Goal: Task Accomplishment & Management: Manage account settings

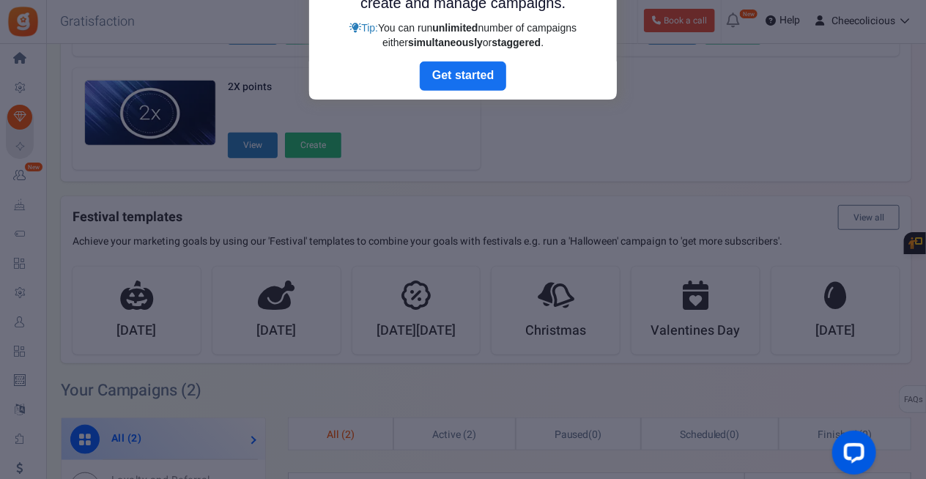
drag, startPoint x: 926, startPoint y: 147, endPoint x: 922, endPoint y: 98, distance: 48.5
click at [922, 98] on div at bounding box center [463, 239] width 926 height 479
click at [918, 18] on div at bounding box center [463, 239] width 926 height 479
click at [456, 74] on link "Next" at bounding box center [463, 76] width 86 height 29
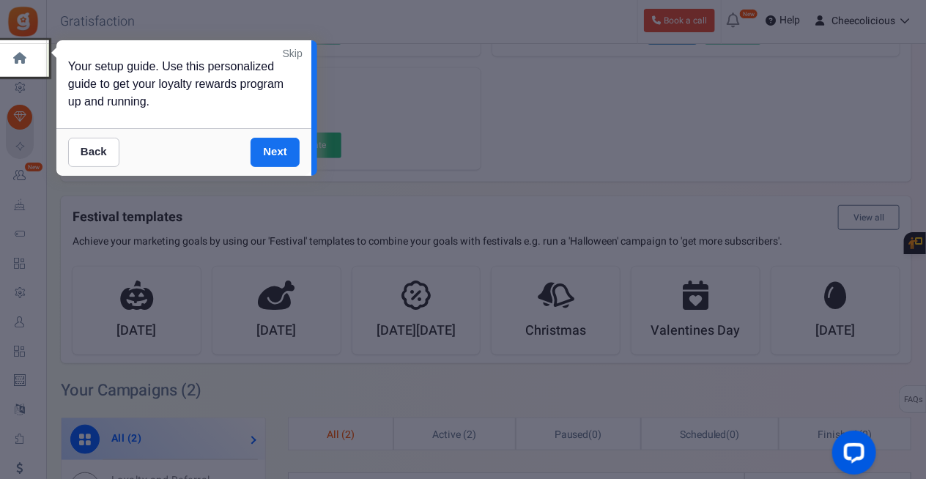
click at [292, 48] on link "Skip" at bounding box center [293, 53] width 20 height 15
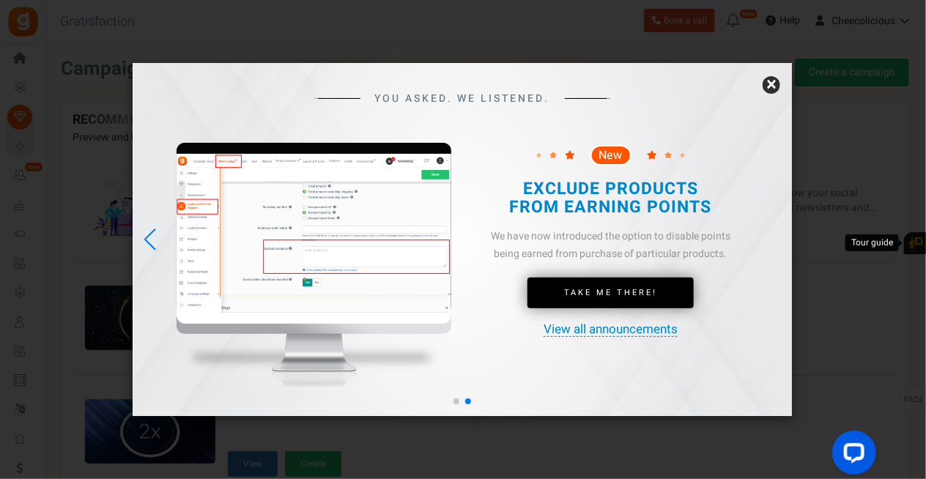
click at [774, 83] on link "×" at bounding box center [772, 85] width 18 height 18
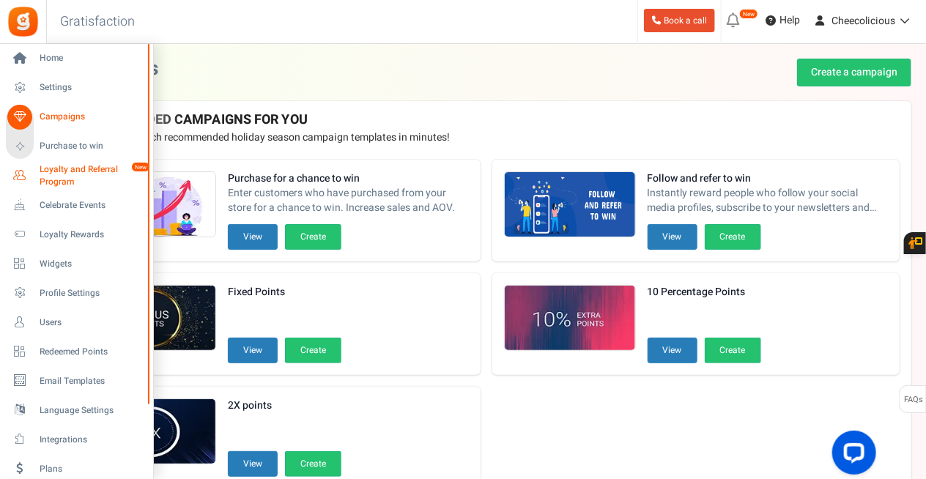
click at [75, 174] on span "Loyalty and Referral Program" at bounding box center [93, 175] width 107 height 25
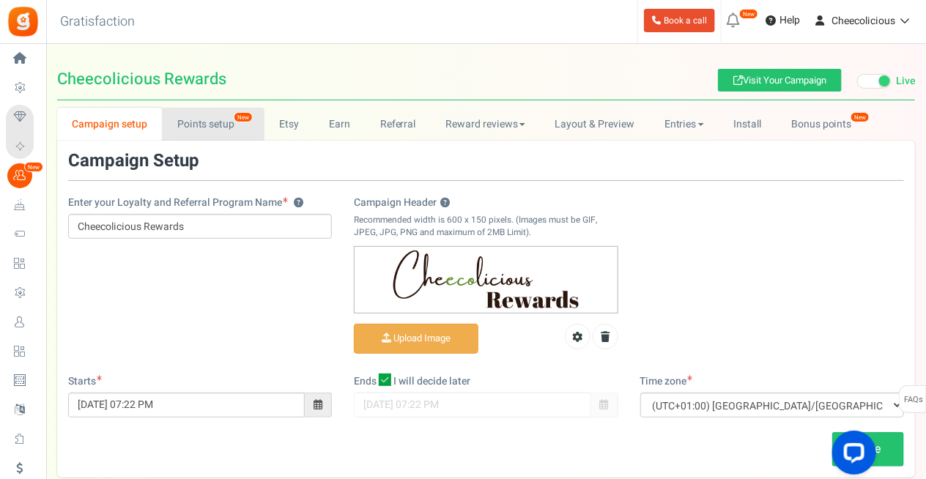
click at [218, 123] on link "Points setup New" at bounding box center [213, 124] width 102 height 33
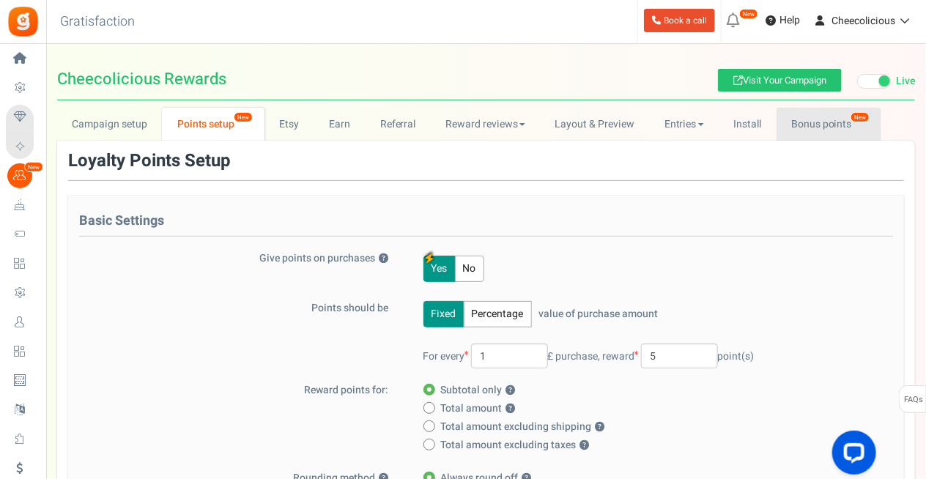
click at [825, 114] on link "Bonus points New" at bounding box center [829, 124] width 105 height 33
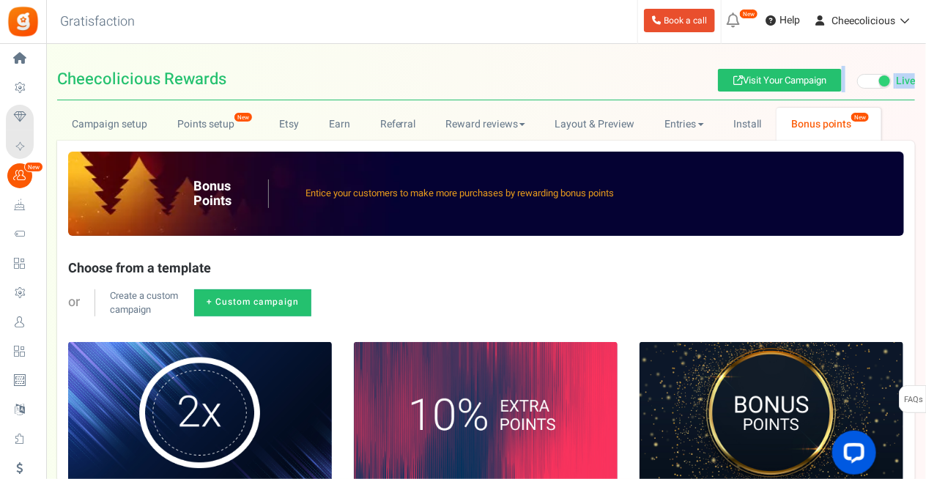
drag, startPoint x: 925, startPoint y: 112, endPoint x: 928, endPoint y: 161, distance: 49.2
click at [926, 161] on html "Install now Back to Home Back to program setup Home Settings Campaigns Purchase…" at bounding box center [463, 402] width 926 height 805
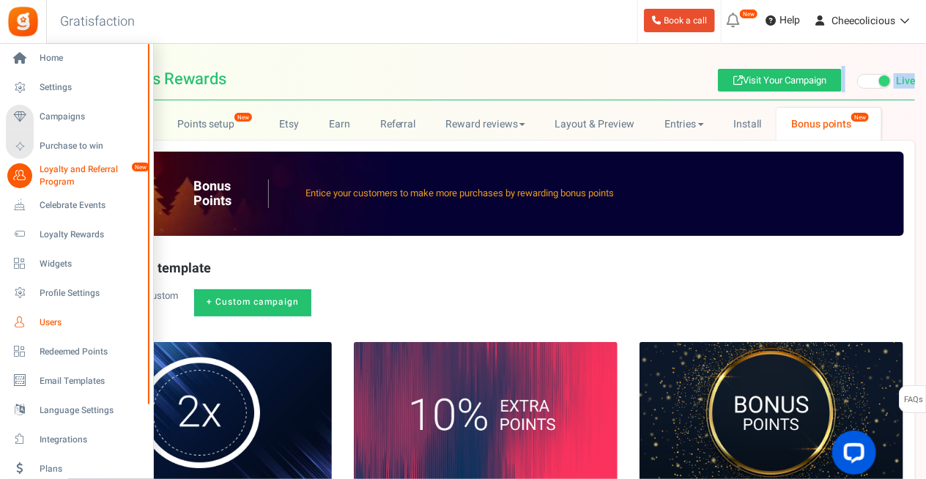
click at [41, 322] on span "Users" at bounding box center [91, 323] width 103 height 12
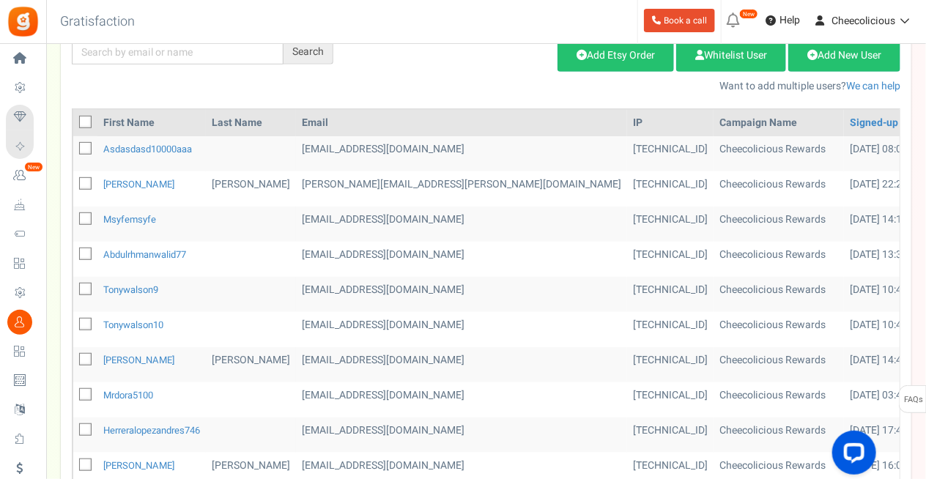
scroll to position [189, 0]
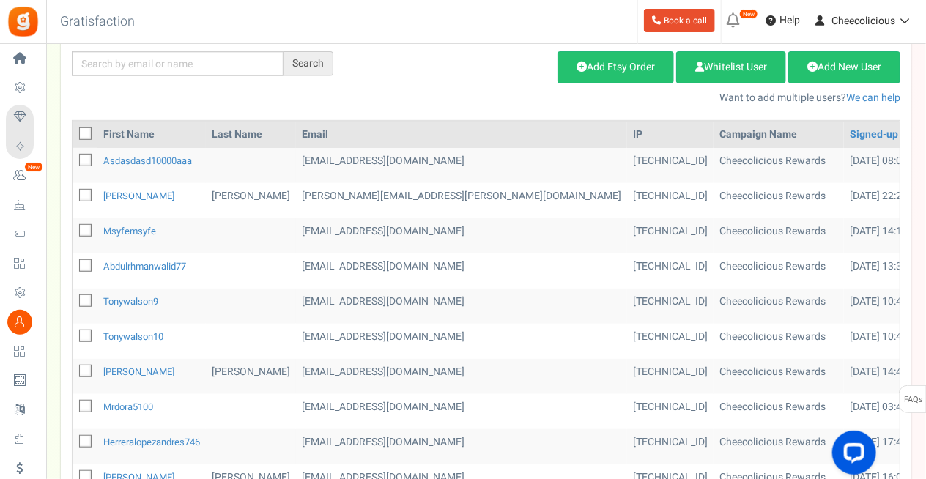
click at [84, 162] on icon at bounding box center [86, 161] width 10 height 10
click at [74, 162] on input "checkbox" at bounding box center [69, 162] width 10 height 10
checkbox input "true"
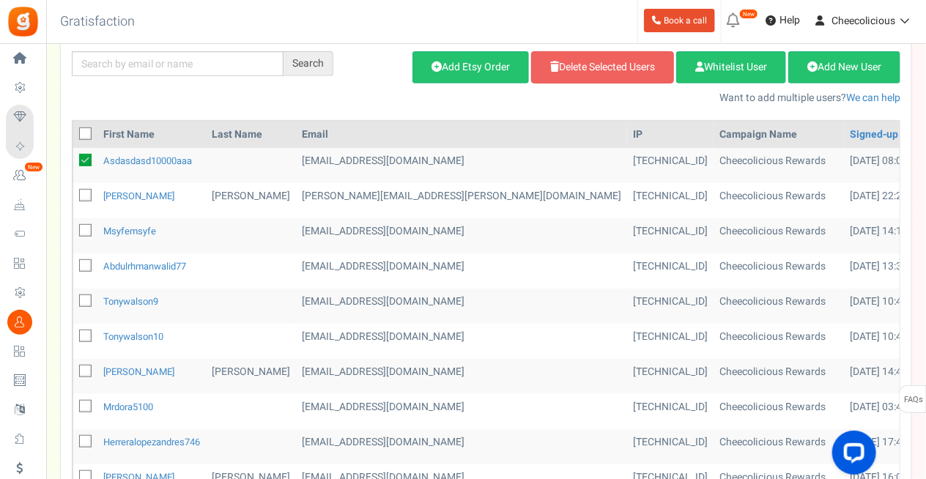
click at [84, 228] on icon at bounding box center [86, 231] width 10 height 10
click at [74, 228] on input "checkbox" at bounding box center [69, 232] width 10 height 10
checkbox input "true"
click at [83, 265] on icon at bounding box center [86, 267] width 10 height 10
click at [74, 265] on input "checkbox" at bounding box center [69, 267] width 10 height 10
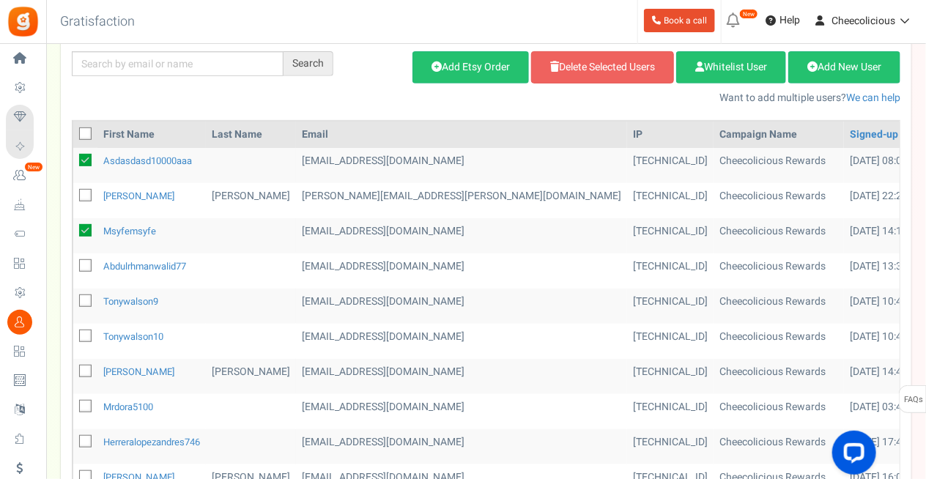
checkbox input "true"
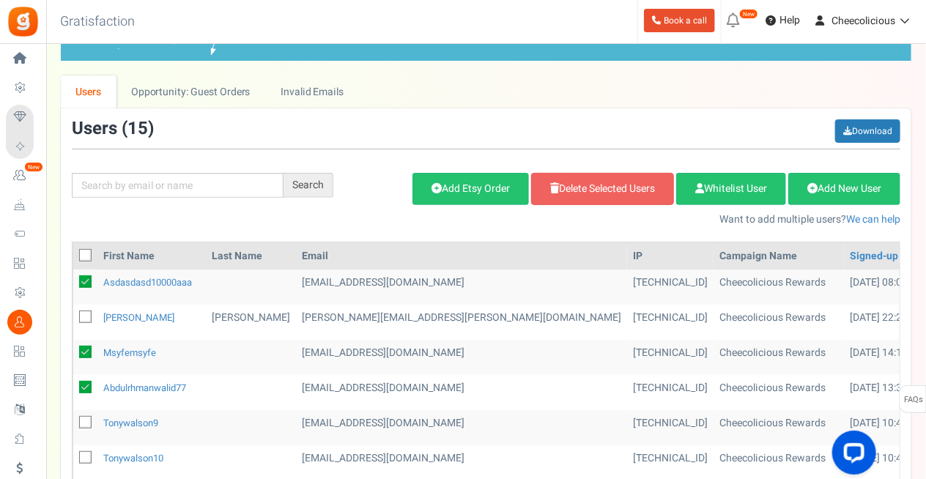
scroll to position [52, 0]
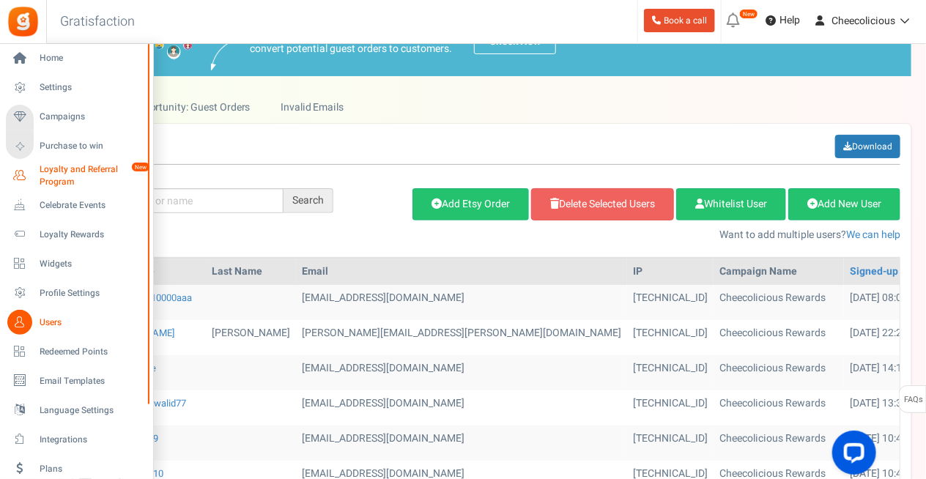
click at [81, 174] on span "Loyalty and Referral Program" at bounding box center [93, 175] width 107 height 25
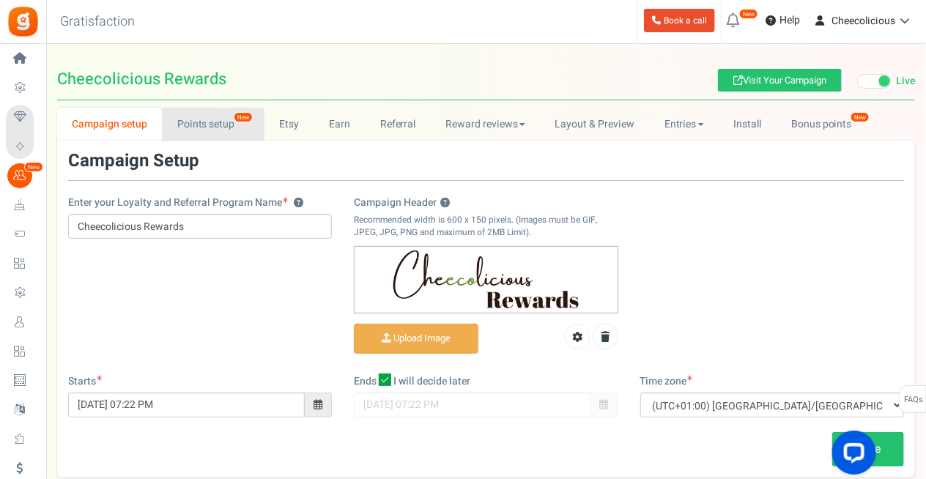
click at [192, 121] on link "Points setup New" at bounding box center [213, 124] width 102 height 33
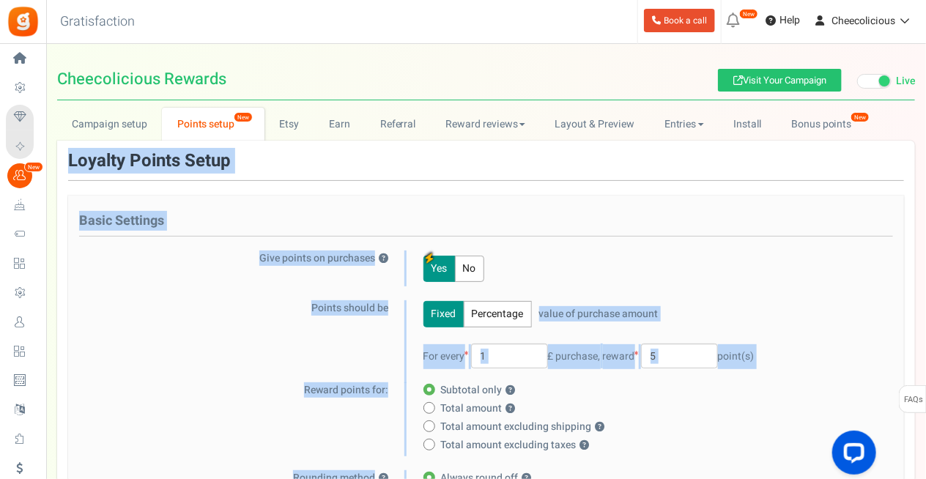
drag, startPoint x: 925, startPoint y: 140, endPoint x: 922, endPoint y: 171, distance: 31.6
